Goal: Transaction & Acquisition: Obtain resource

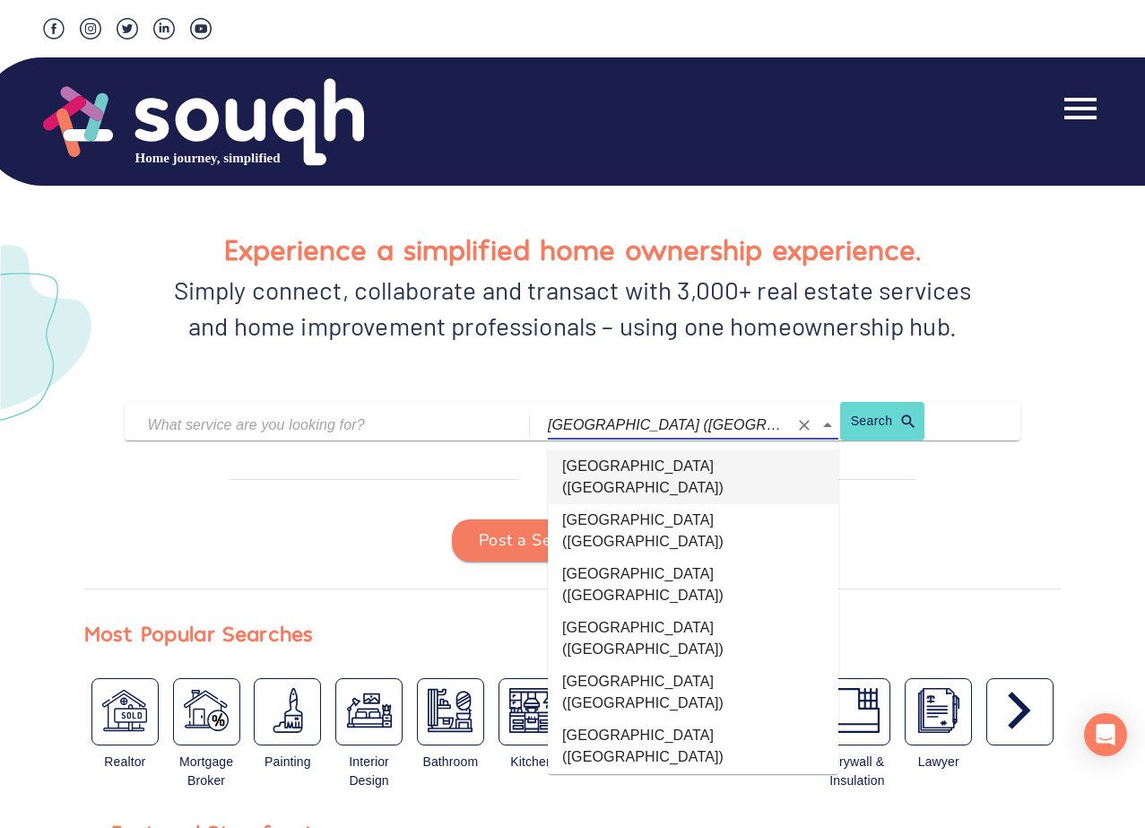
click at [639, 423] on input "toronto (Ontario)" at bounding box center [668, 425] width 240 height 28
paste input "Souqh"
type input "Souqh"
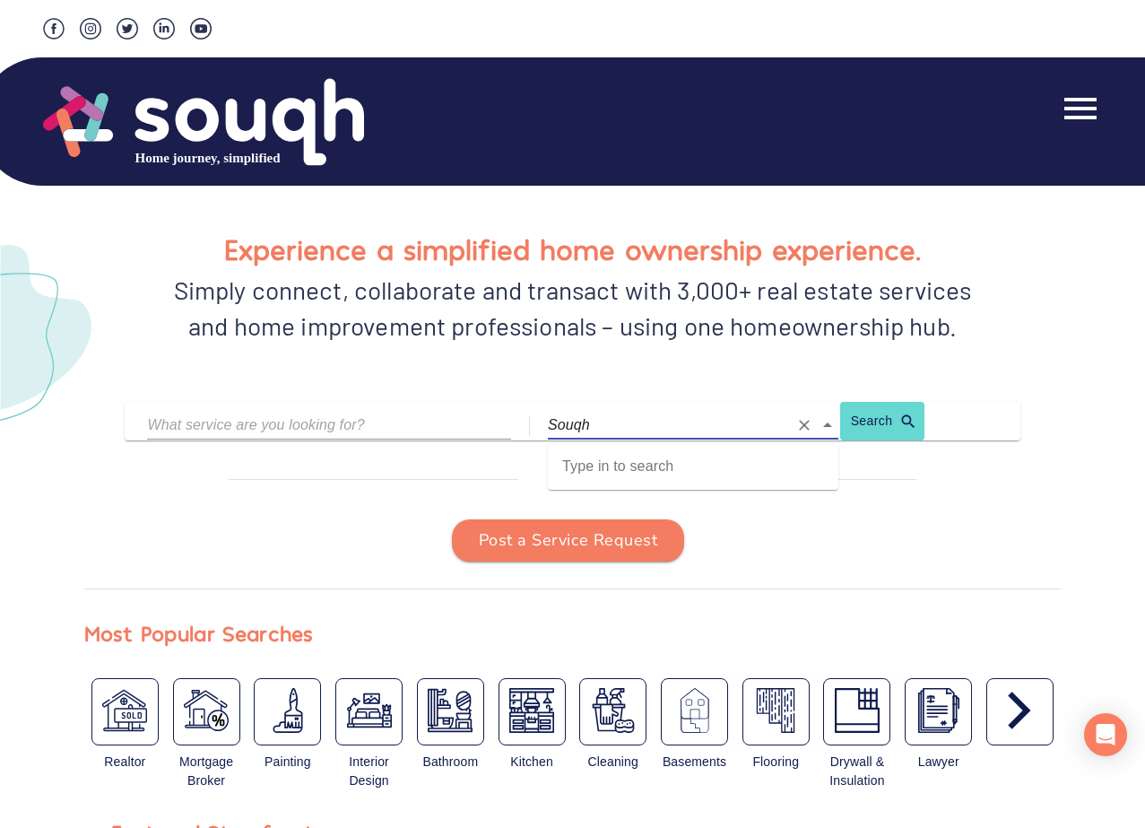
drag, startPoint x: 639, startPoint y: 423, endPoint x: 507, endPoint y: 413, distance: 132.3
click at [507, 413] on div "Souqh Search" at bounding box center [583, 426] width 873 height 30
paste input "L0S 1V0"
drag, startPoint x: 614, startPoint y: 428, endPoint x: 562, endPoint y: 426, distance: 52.0
click at [562, 427] on input "L0S 1V0" at bounding box center [668, 425] width 240 height 28
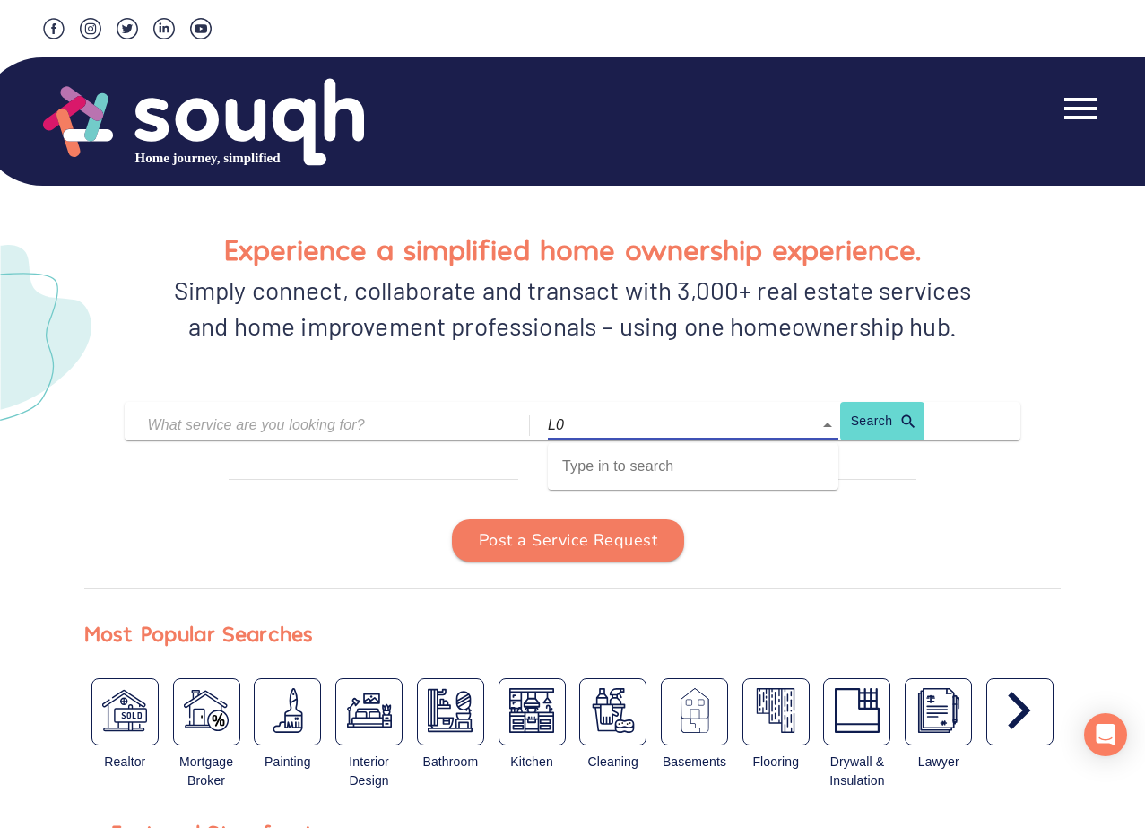
type input "L"
click at [588, 462] on li "wainfleet (Ontario)" at bounding box center [693, 466] width 291 height 32
type input "wainfleet (Ontario)"
click at [435, 429] on input "text" at bounding box center [315, 425] width 337 height 28
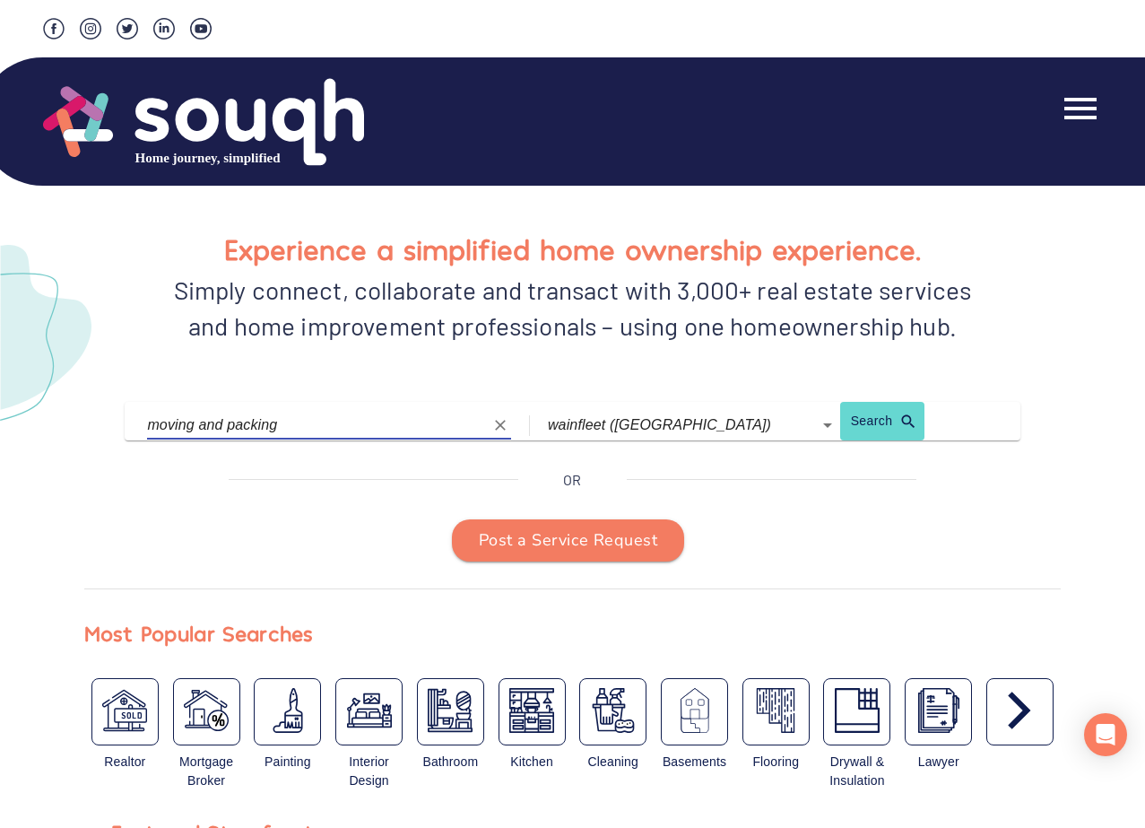
click at [891, 422] on link "Search" at bounding box center [876, 426] width 72 height 30
click at [867, 420] on link "Search" at bounding box center [876, 426] width 72 height 30
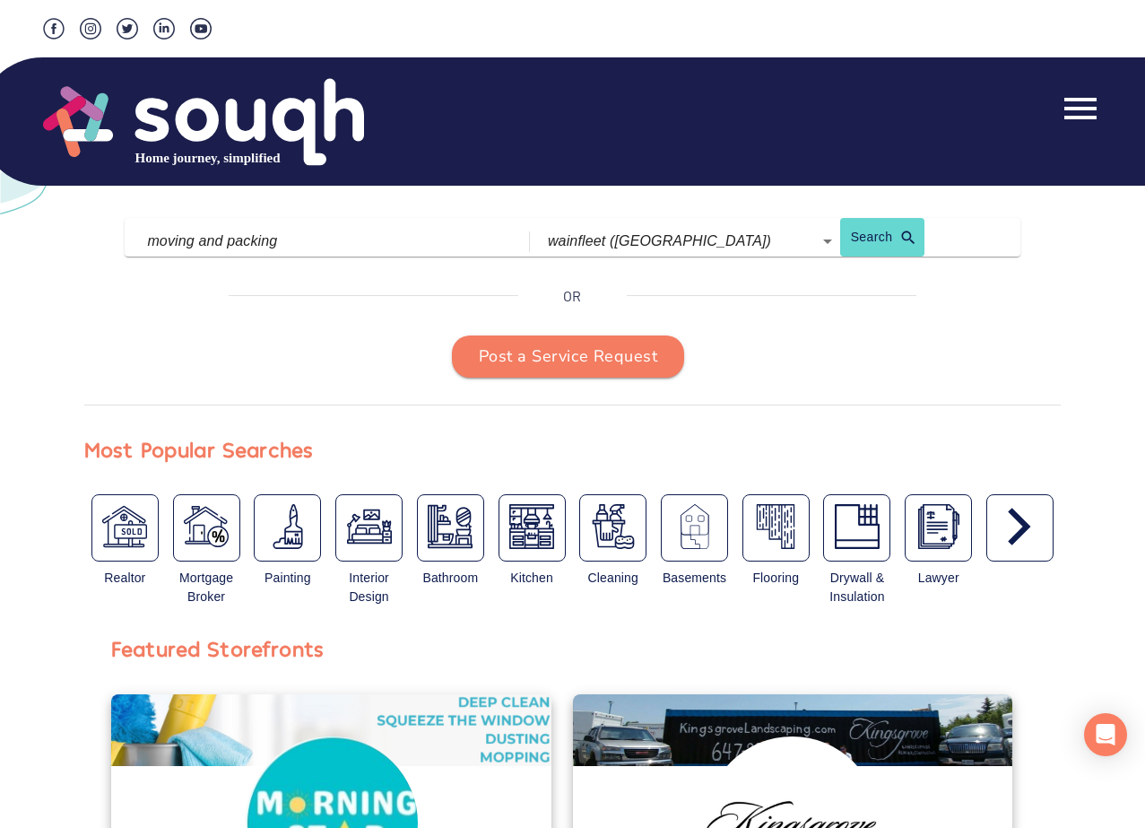
scroll to position [183, 0]
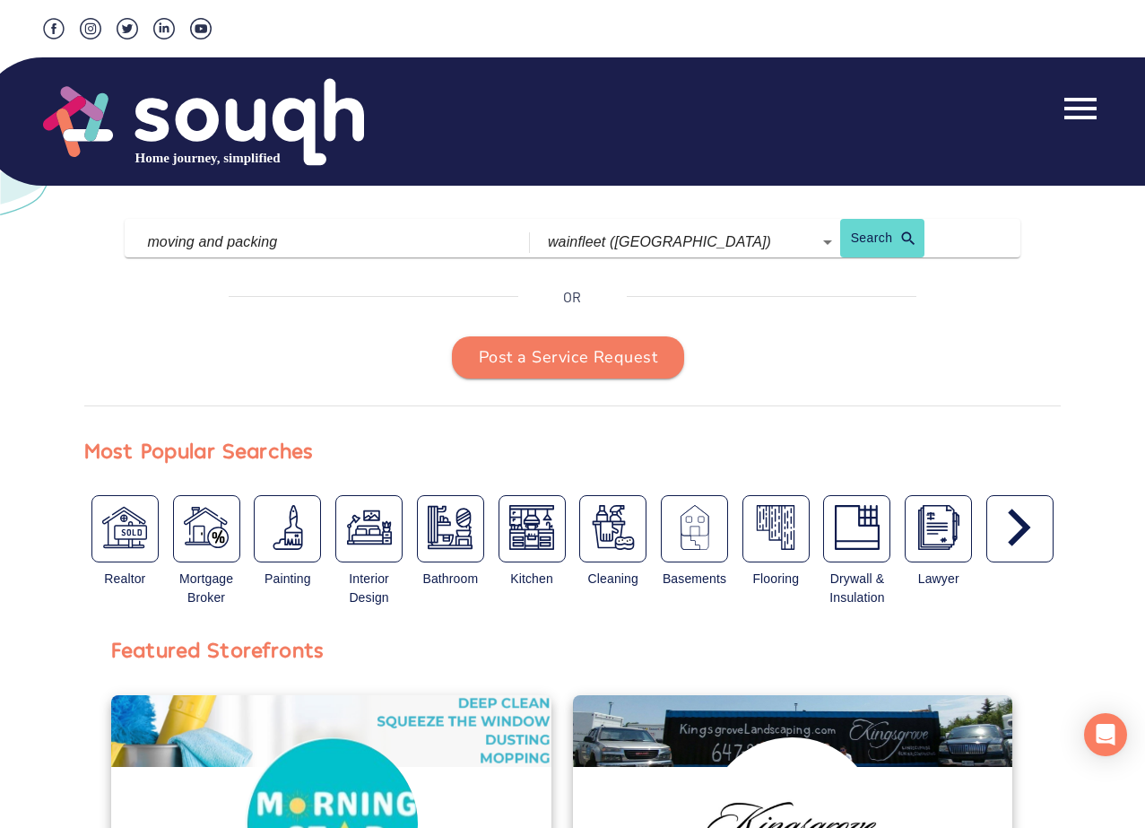
click at [1015, 530] on icon "button" at bounding box center [1019, 527] width 45 height 45
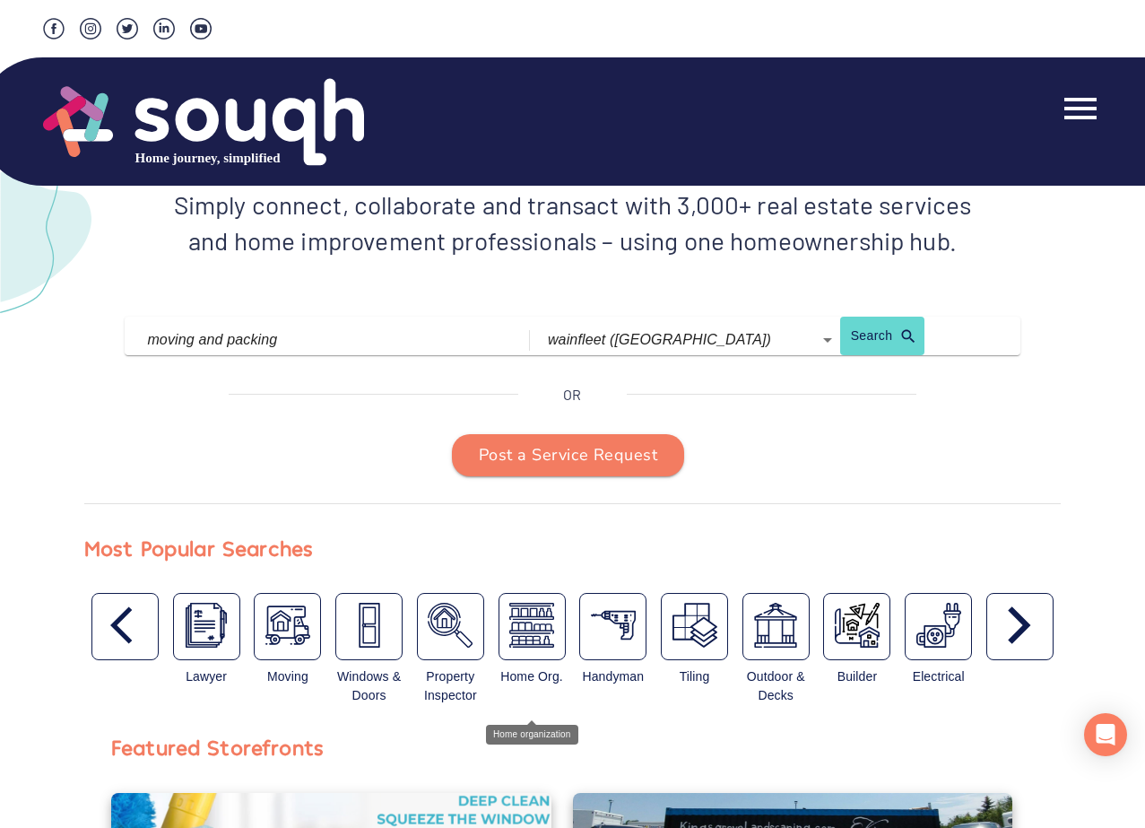
scroll to position [73, 0]
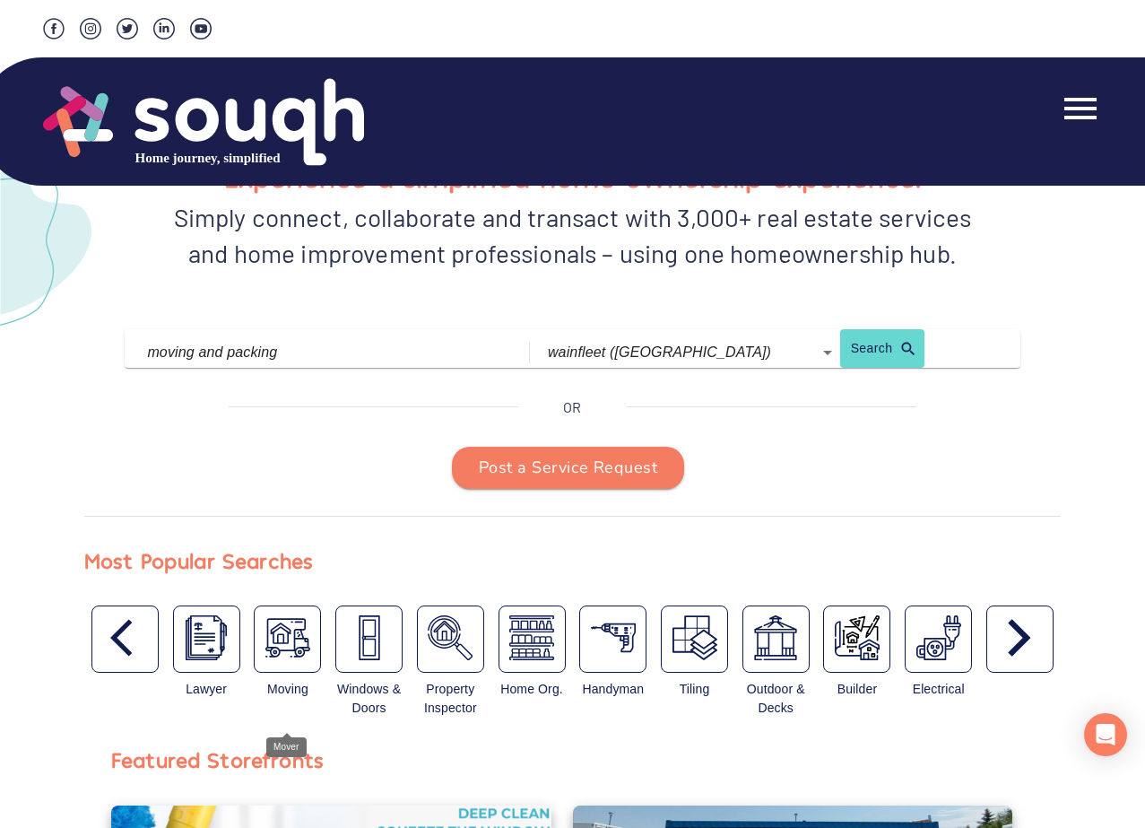
click at [284, 641] on img "button" at bounding box center [287, 637] width 45 height 45
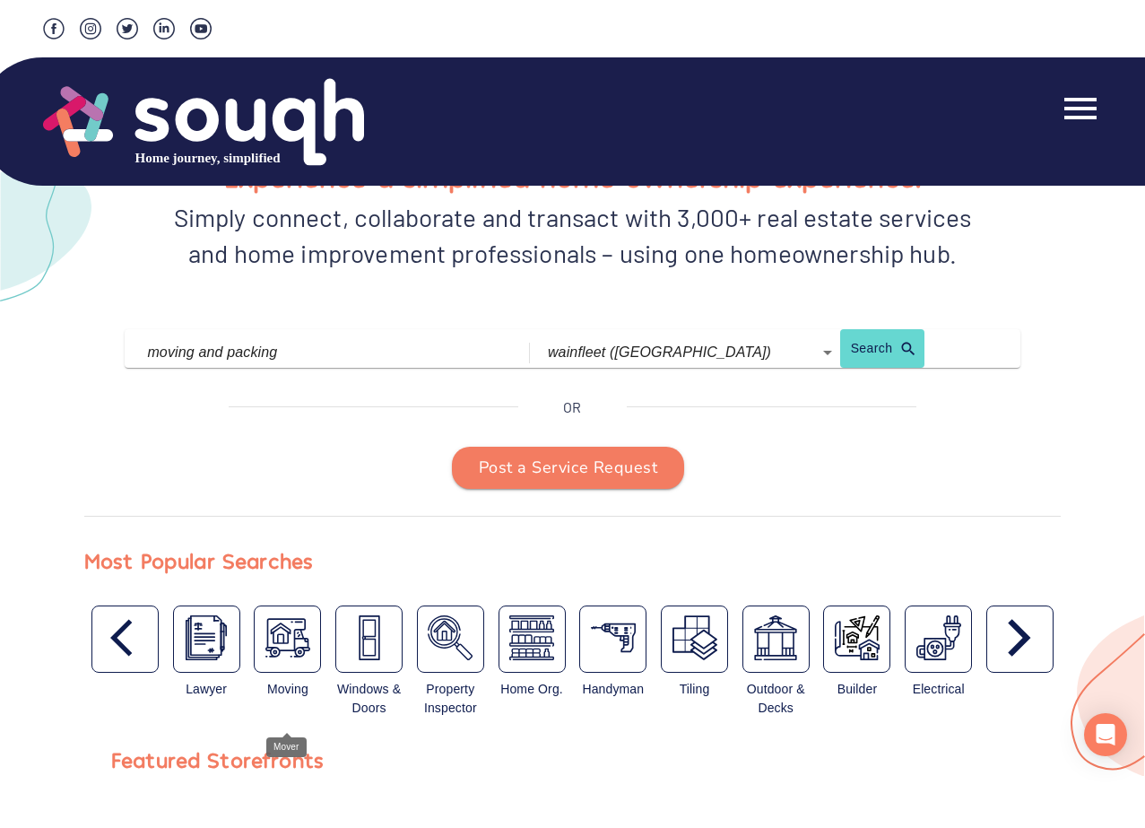
type input "Mover"
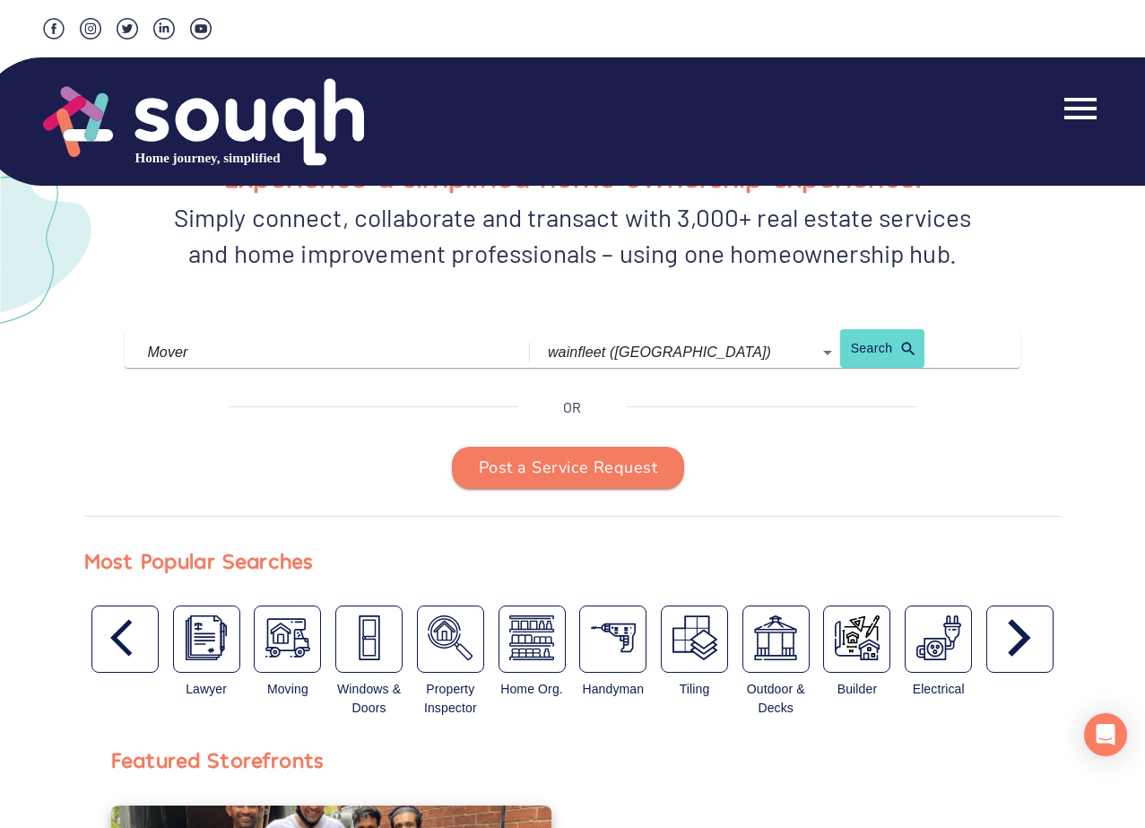
click at [352, 420] on div "Experience a simplified home ownership experience. Simply connect, collaborate …" at bounding box center [573, 421] width 1102 height 643
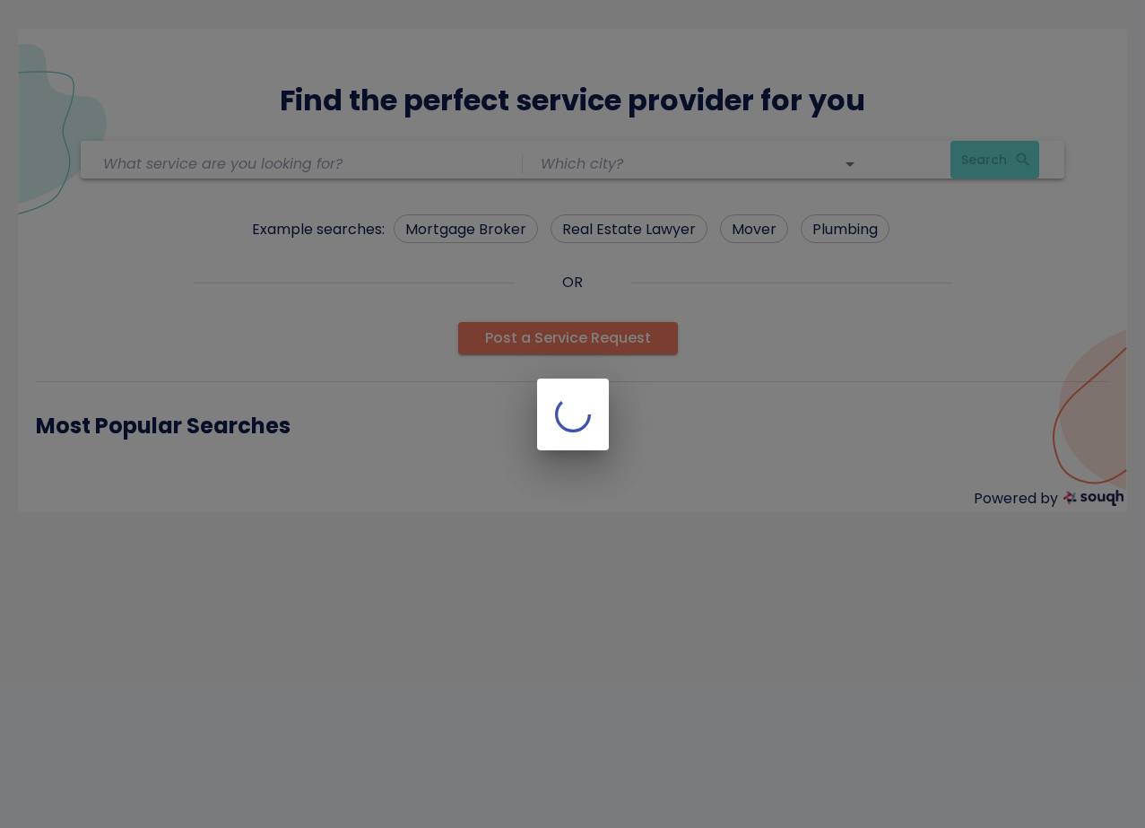
type input "Mover"
type input "wainfleet ([GEOGRAPHIC_DATA])"
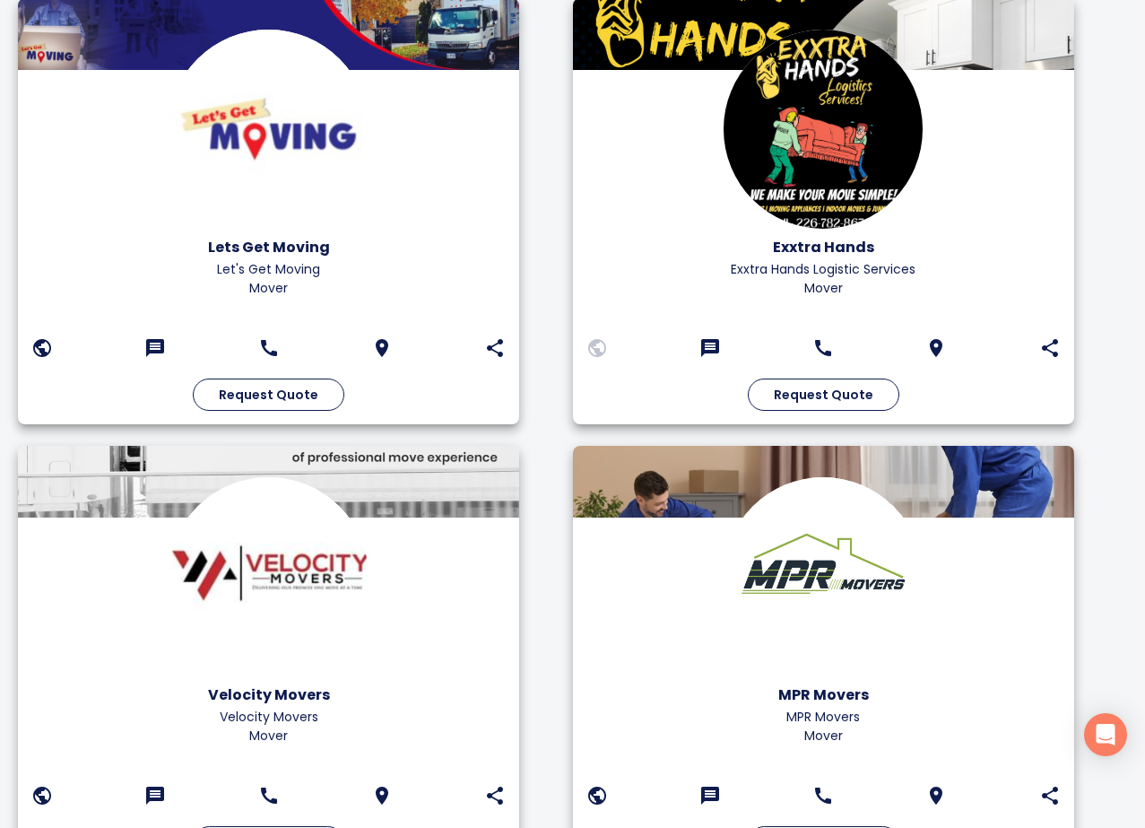
scroll to position [1413, 0]
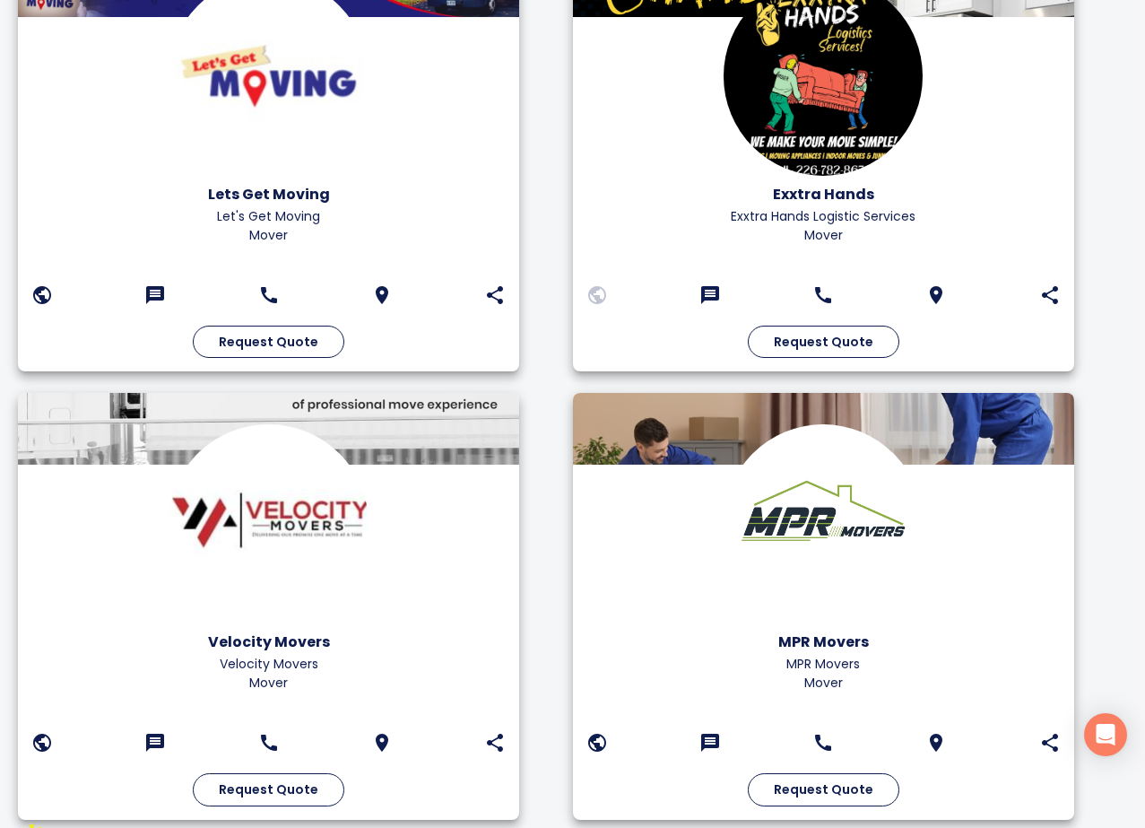
click at [784, 166] on img at bounding box center [823, 76] width 199 height 199
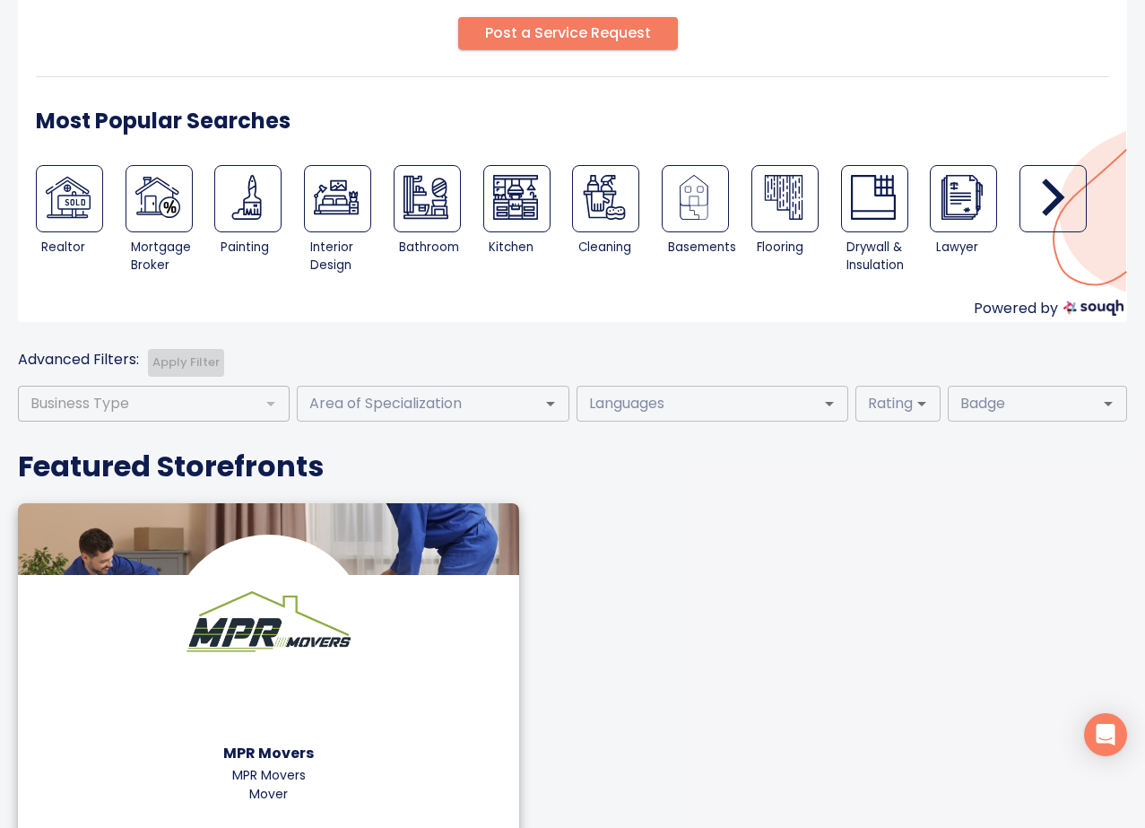
scroll to position [291, 0]
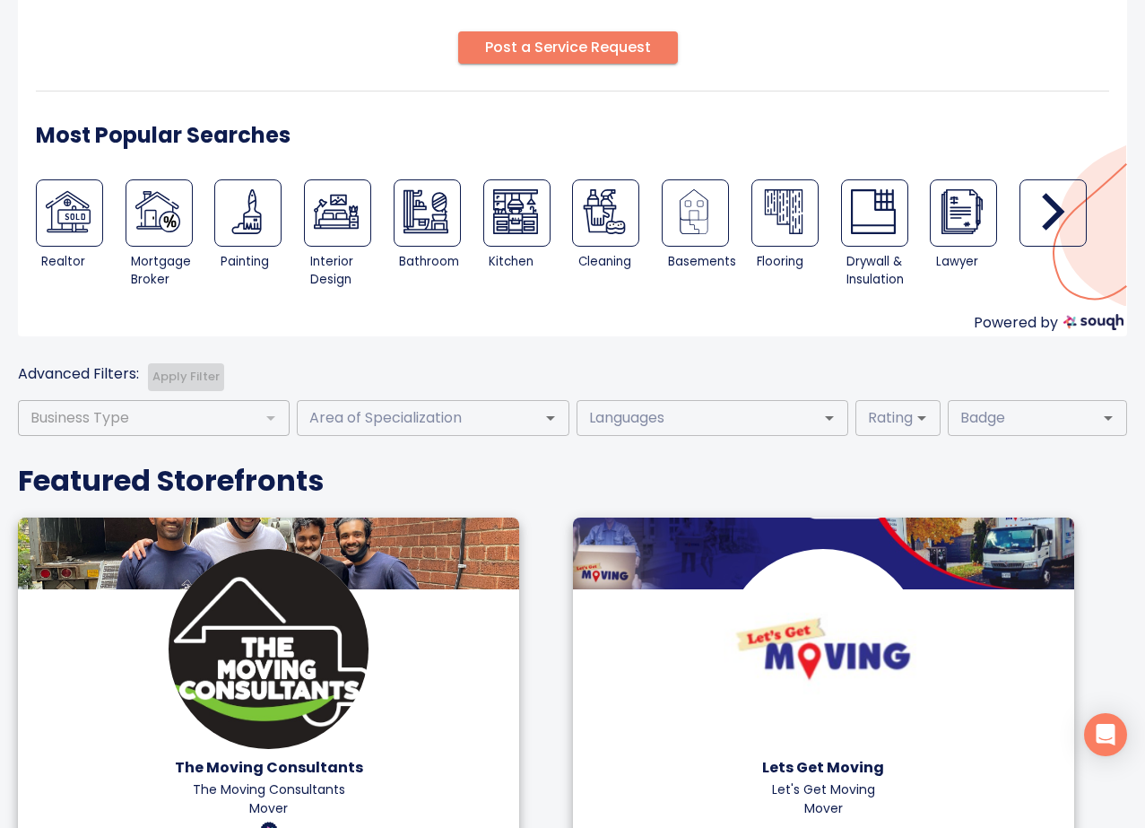
click at [1050, 212] on icon "button" at bounding box center [1053, 211] width 45 height 45
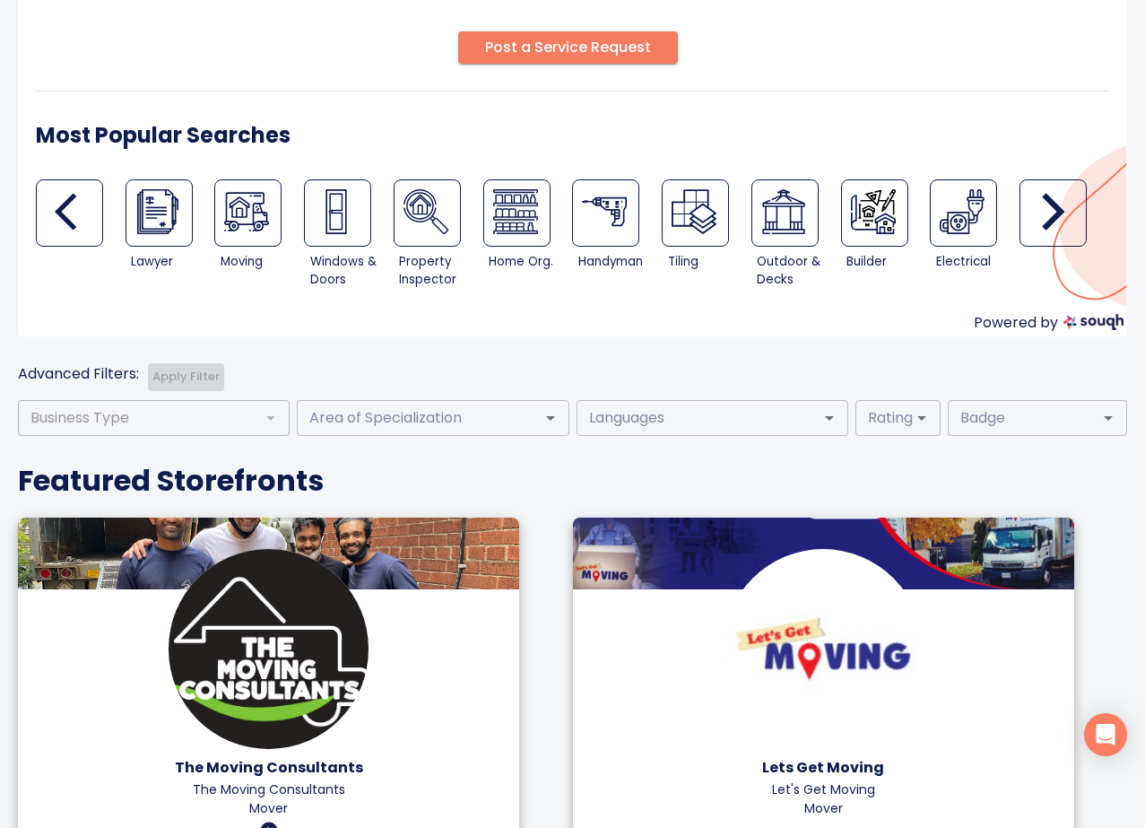
click at [1049, 211] on icon "button" at bounding box center [1053, 211] width 45 height 45
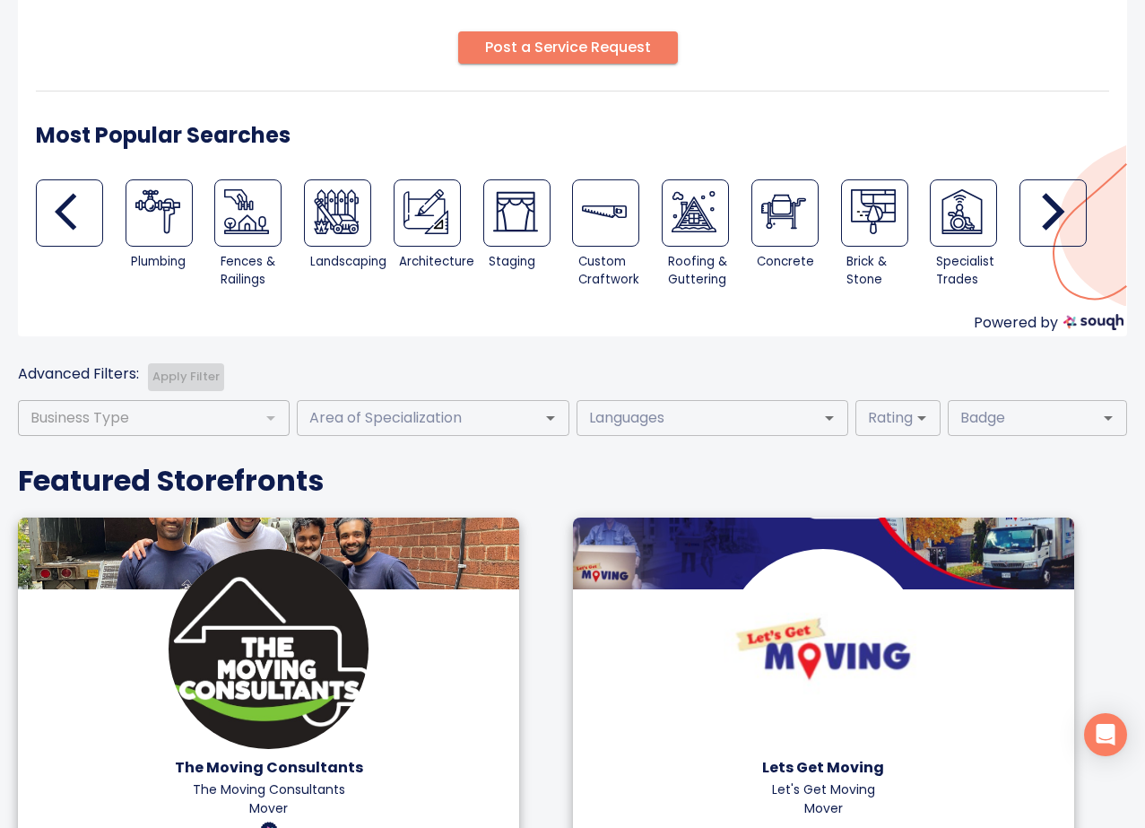
click at [1049, 212] on icon "button" at bounding box center [1053, 211] width 45 height 45
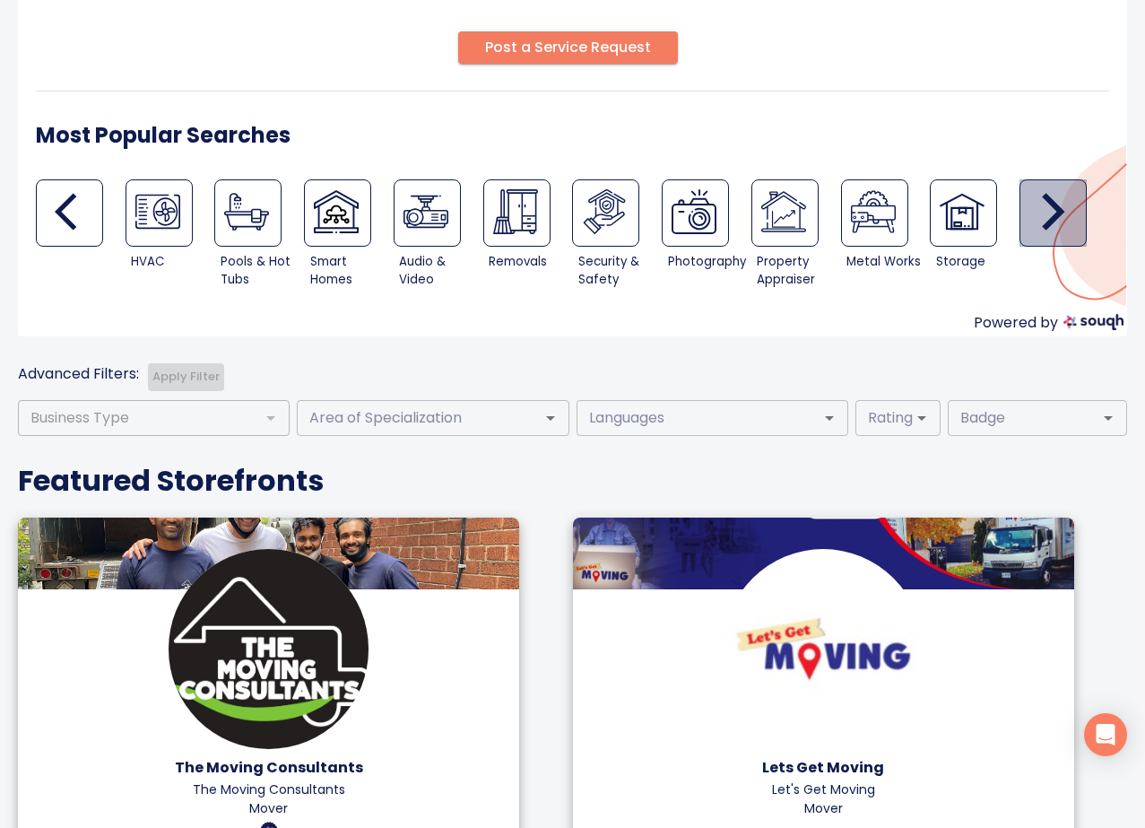
click at [1049, 212] on icon "button" at bounding box center [1053, 211] width 45 height 45
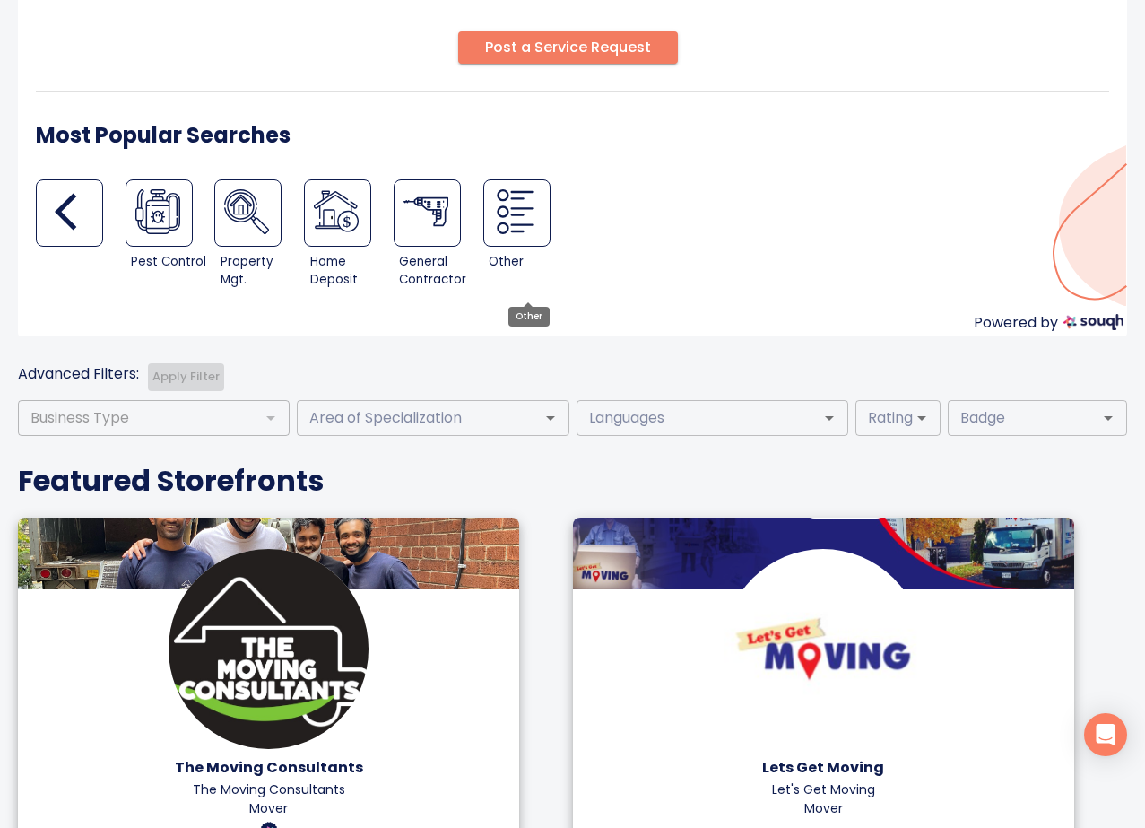
click at [529, 223] on img at bounding box center [515, 211] width 45 height 45
type input "Other"
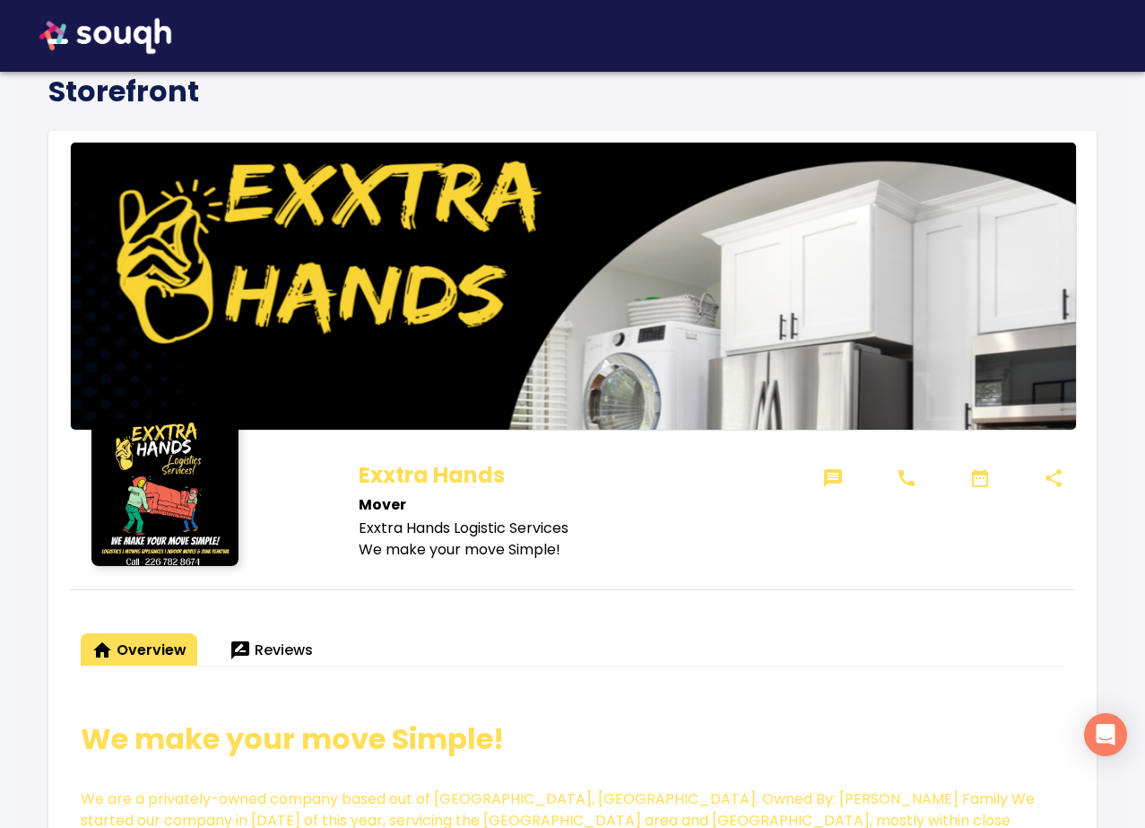
scroll to position [23, 0]
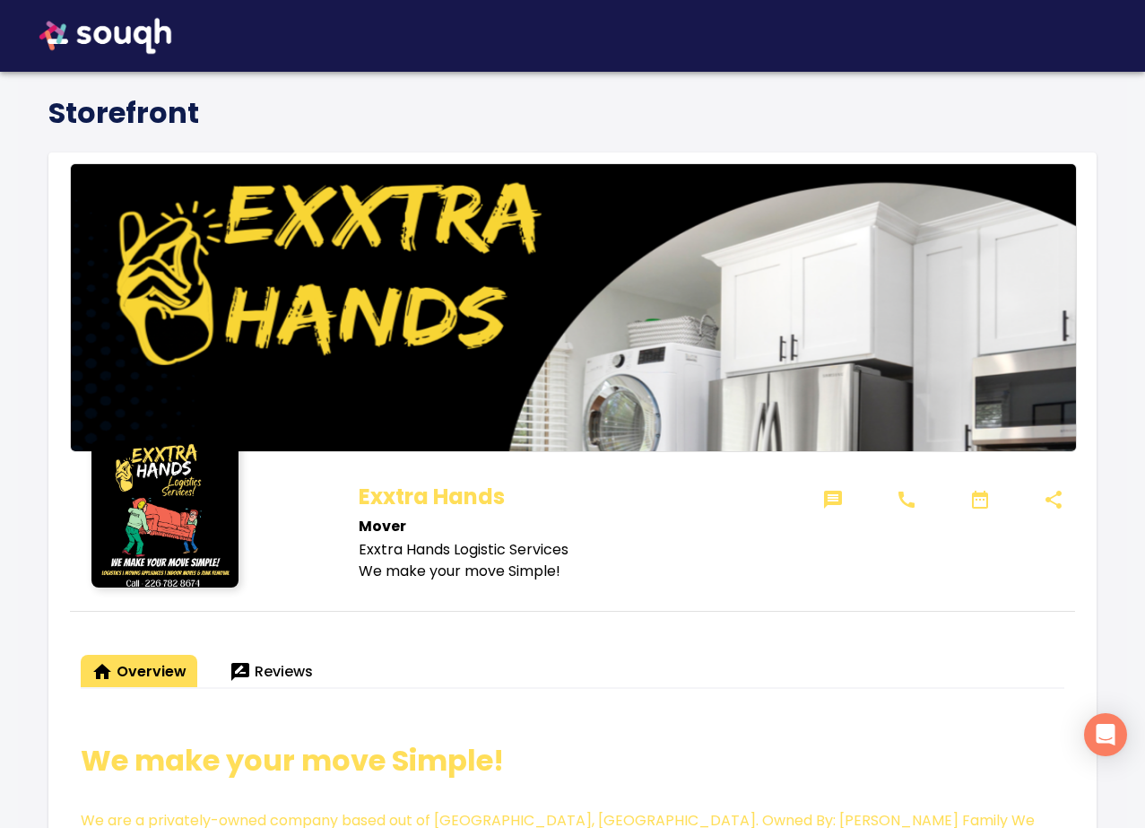
click at [413, 496] on h1 "Exxtra Hands" at bounding box center [582, 497] width 446 height 34
drag, startPoint x: 413, startPoint y: 496, endPoint x: 508, endPoint y: 492, distance: 95.1
click at [508, 492] on h1 "Exxtra Hands" at bounding box center [582, 497] width 446 height 34
copy h1 "Exxtra Hands"
click at [593, 554] on p "Exxtra Hands Logistic Services" at bounding box center [582, 550] width 446 height 22
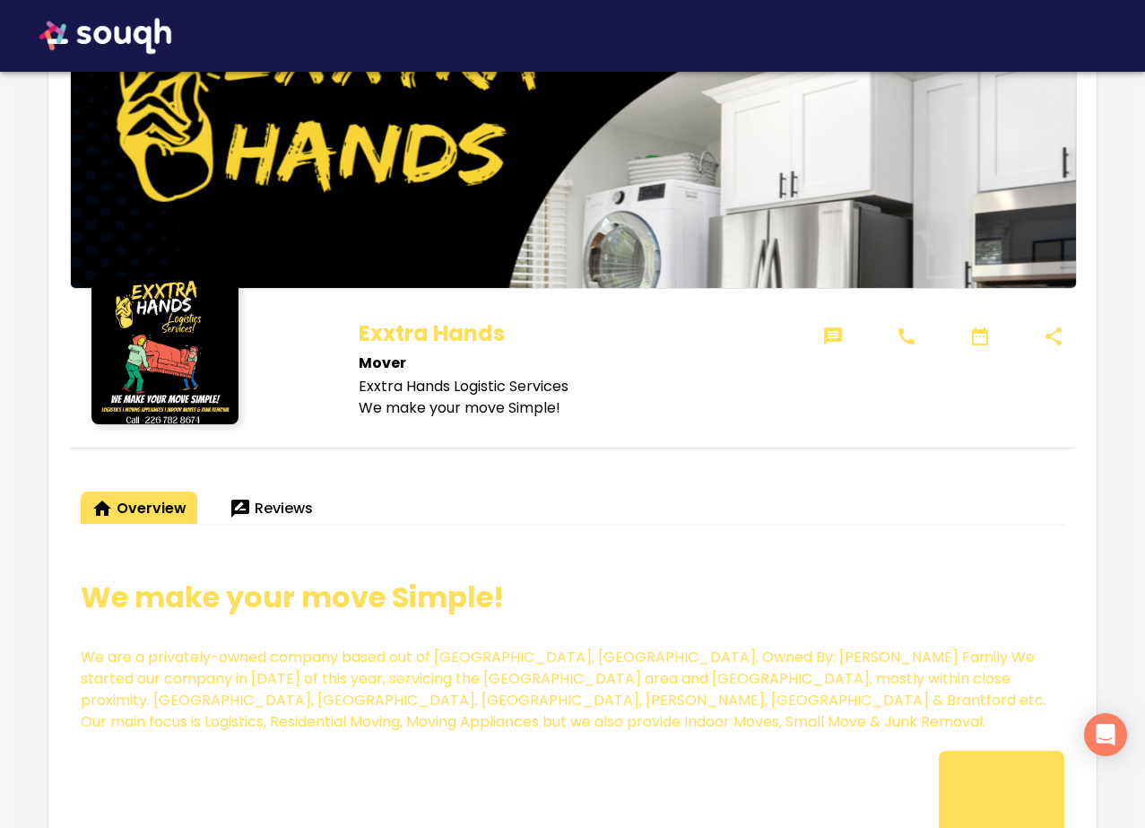
scroll to position [205, 0]
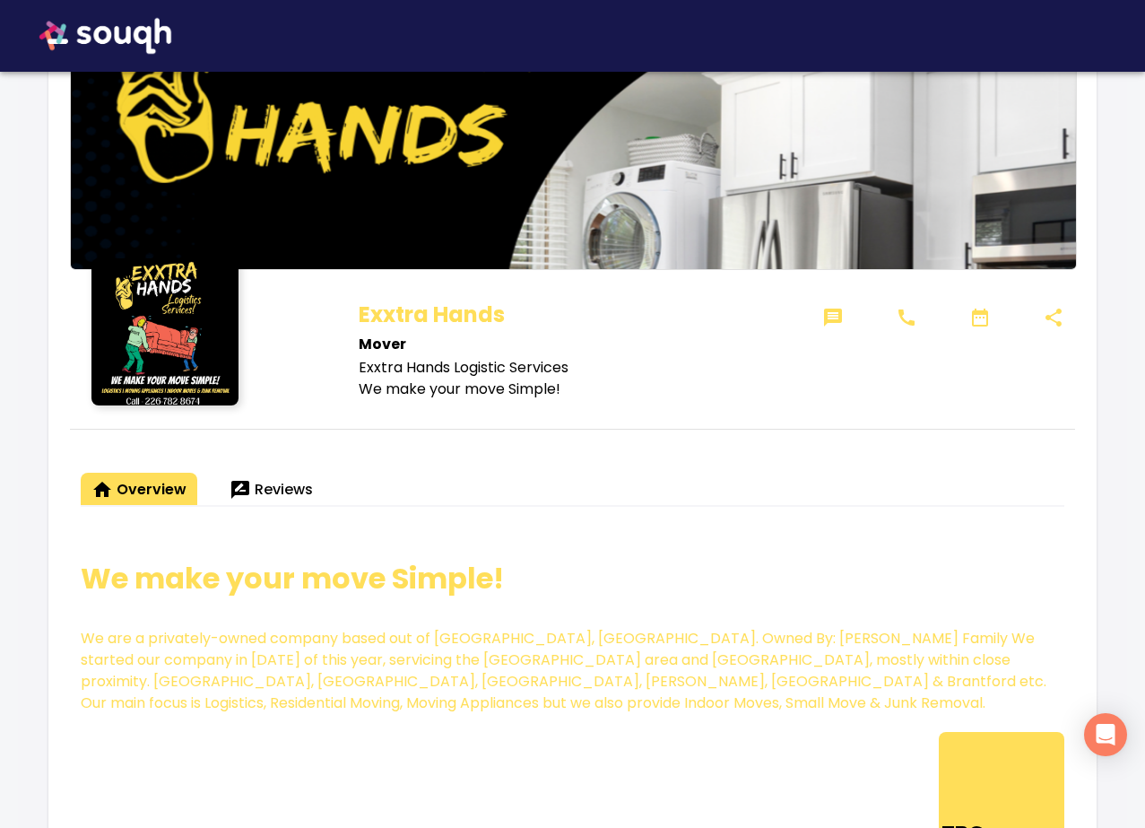
click at [265, 483] on span "Reviews" at bounding box center [271, 489] width 83 height 25
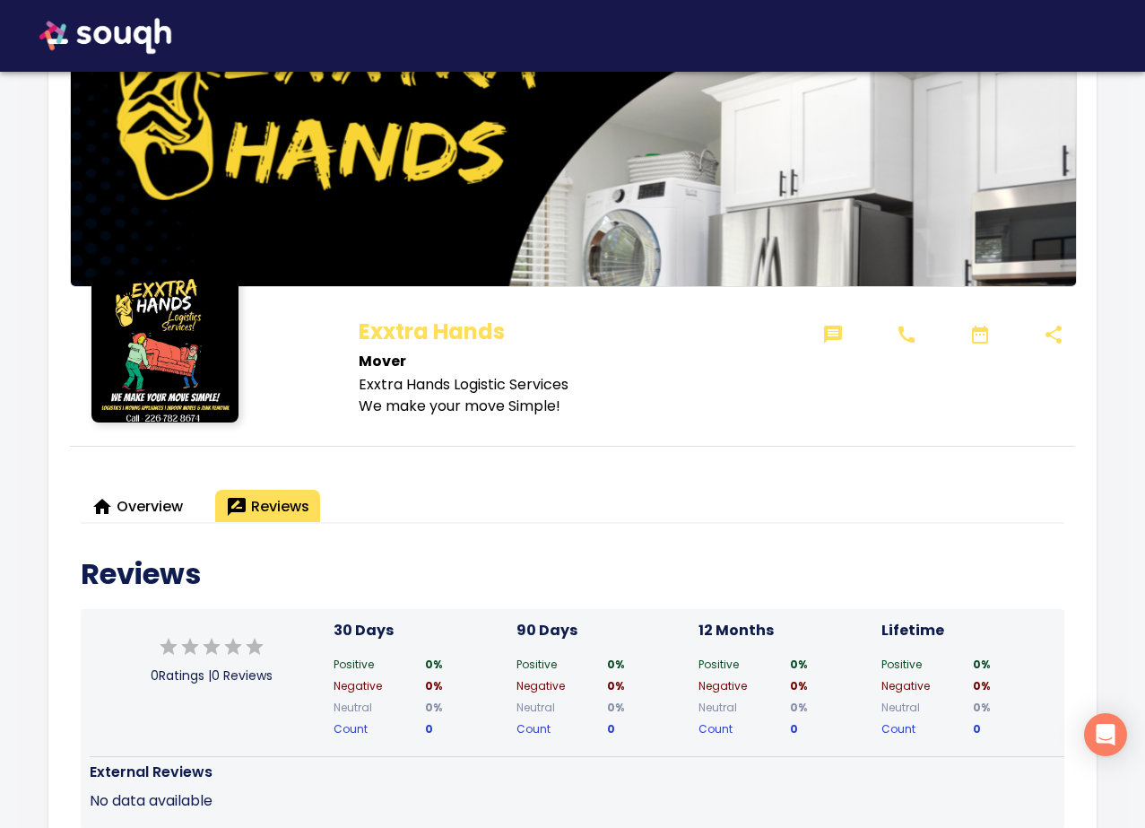
scroll to position [0, 0]
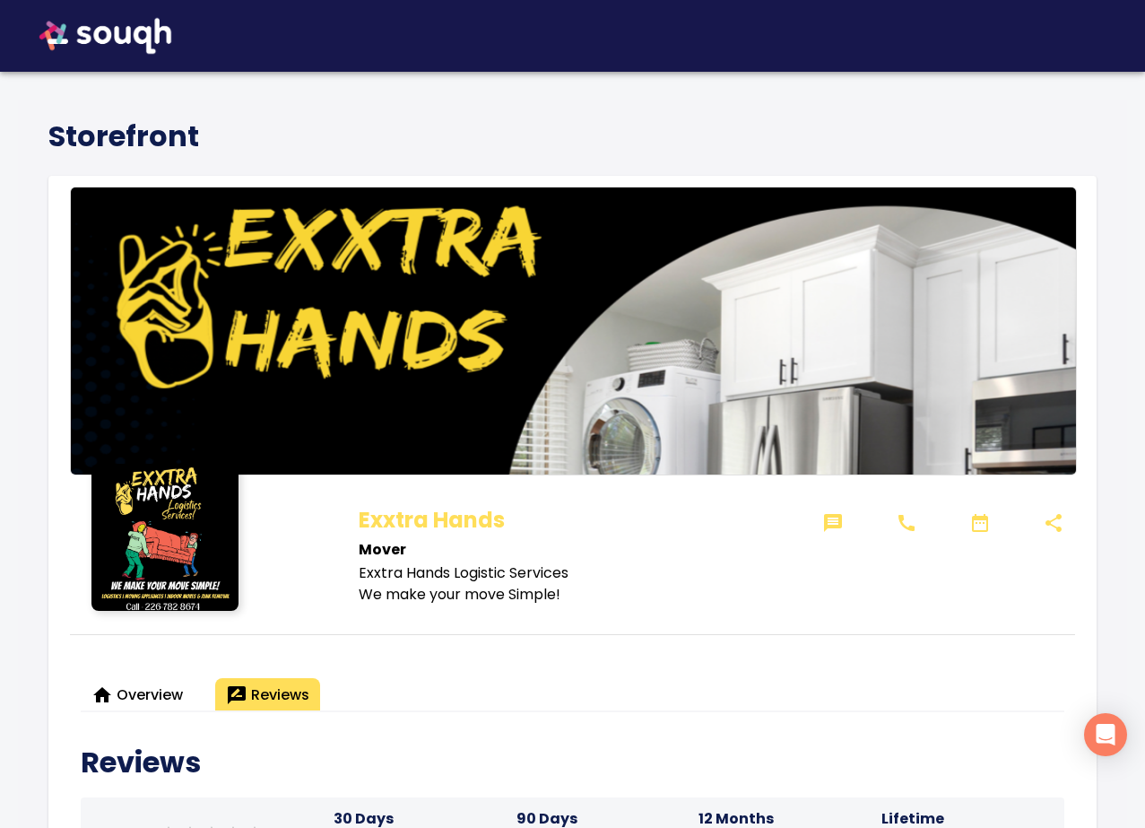
click at [512, 611] on div "Exxtra Hands Mover Exxtra Hands Logistic Services We make your move Simple!" at bounding box center [572, 547] width 492 height 131
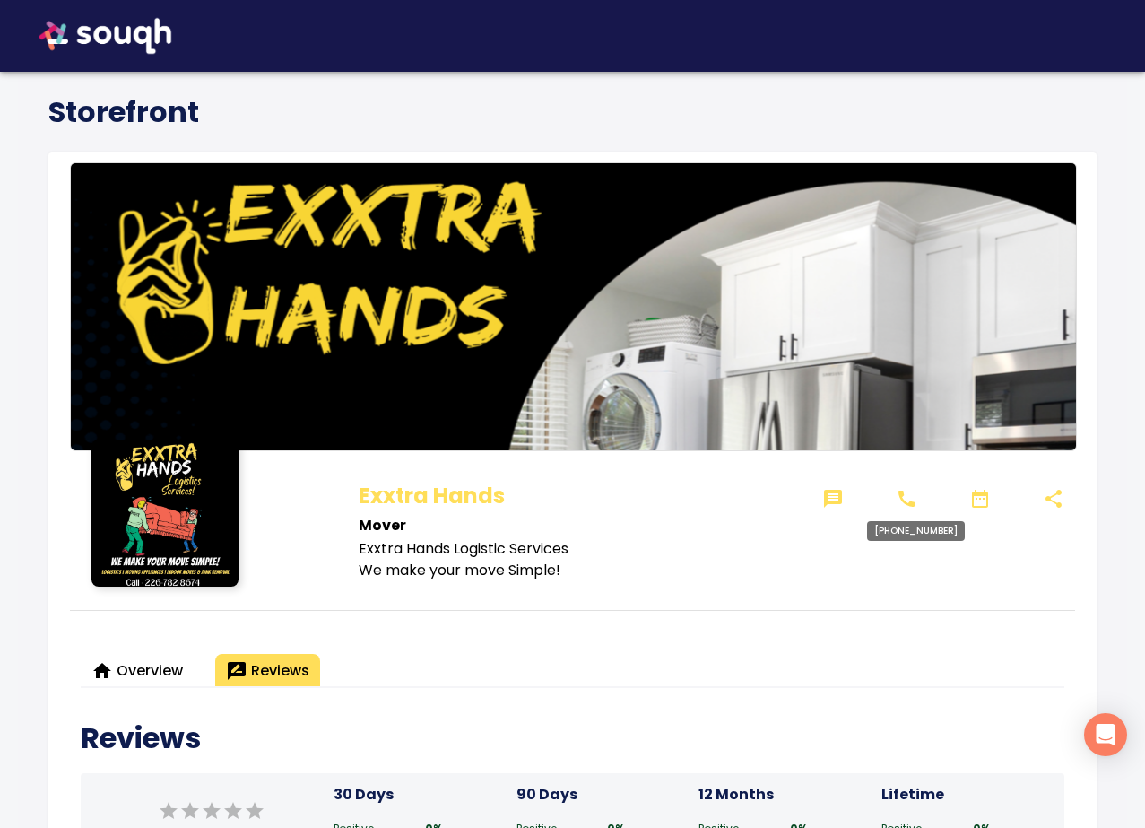
click at [909, 500] on icon at bounding box center [907, 499] width 16 height 16
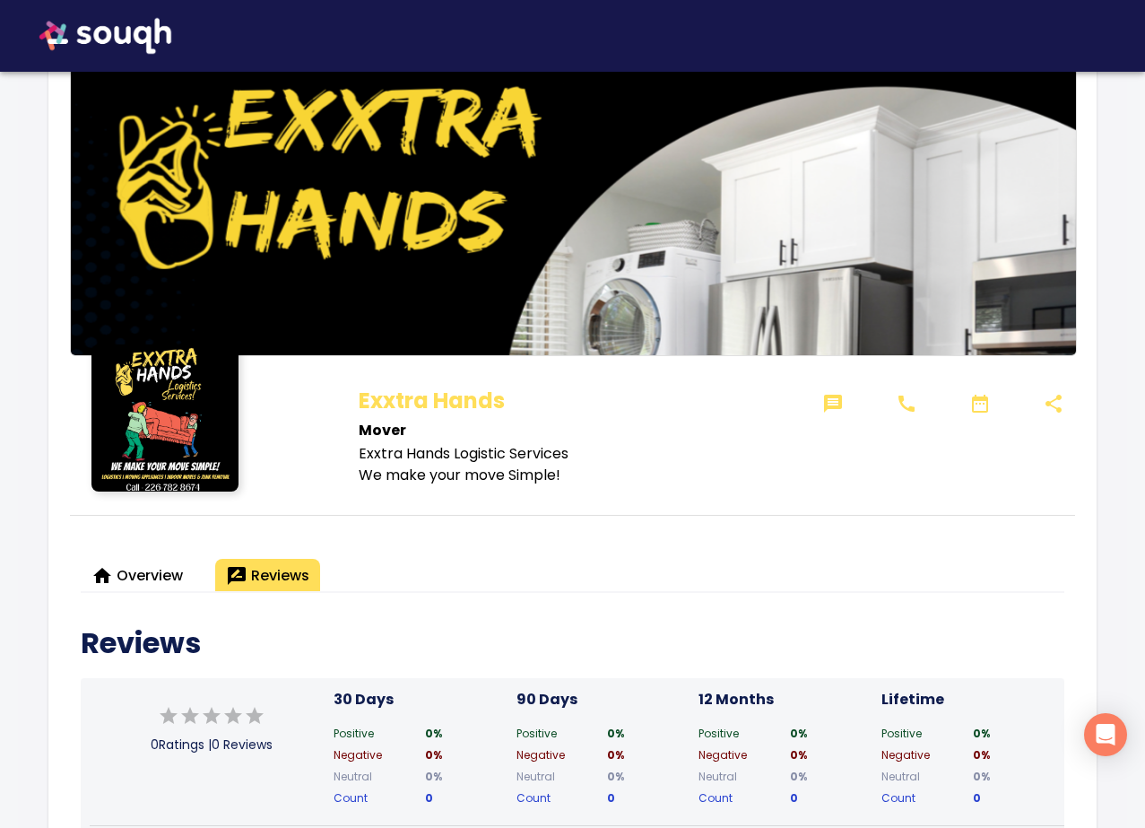
scroll to position [128, 0]
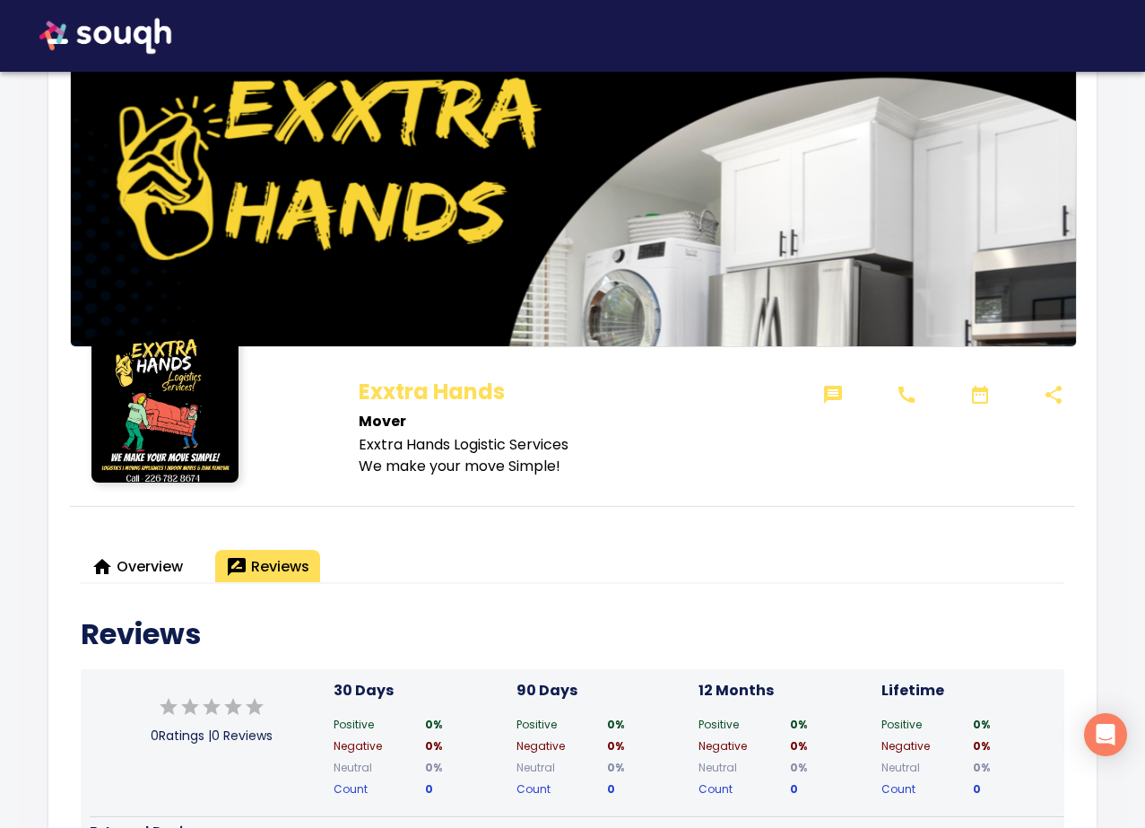
click at [369, 442] on p "Exxtra Hands Logistic Services" at bounding box center [582, 445] width 446 height 22
drag, startPoint x: 369, startPoint y: 442, endPoint x: 533, endPoint y: 443, distance: 164.1
click at [533, 443] on p "Exxtra Hands Logistic Services" at bounding box center [582, 445] width 446 height 22
copy p "Exxtra Hands Logistic Services"
